Goal: Navigation & Orientation: Find specific page/section

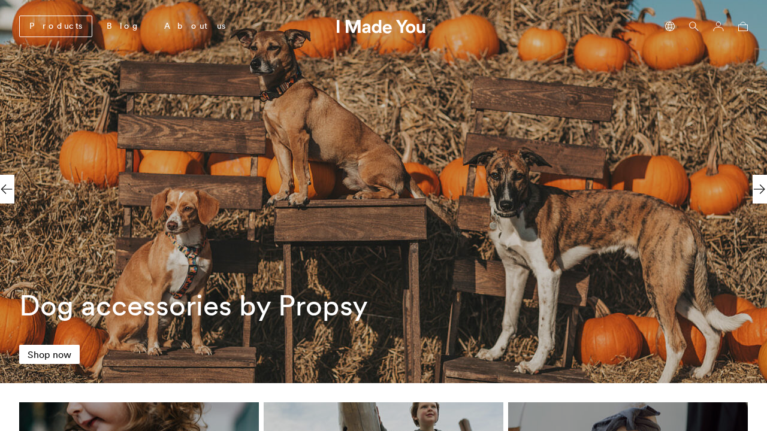
scroll to position [0, 550]
